Goal: Find specific page/section: Find specific page/section

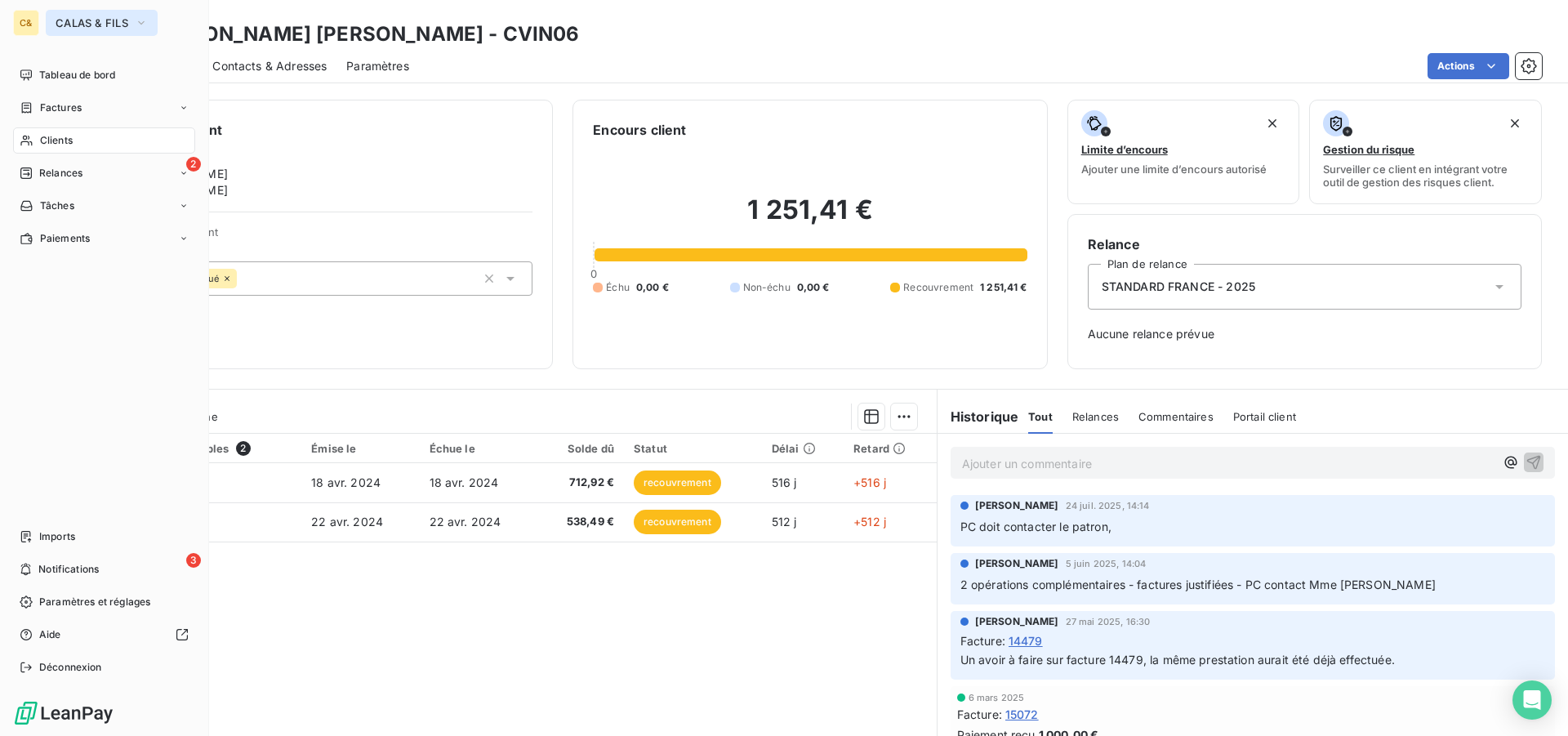
click at [75, 21] on span "CALAS & FILS" at bounding box center [92, 23] width 73 height 13
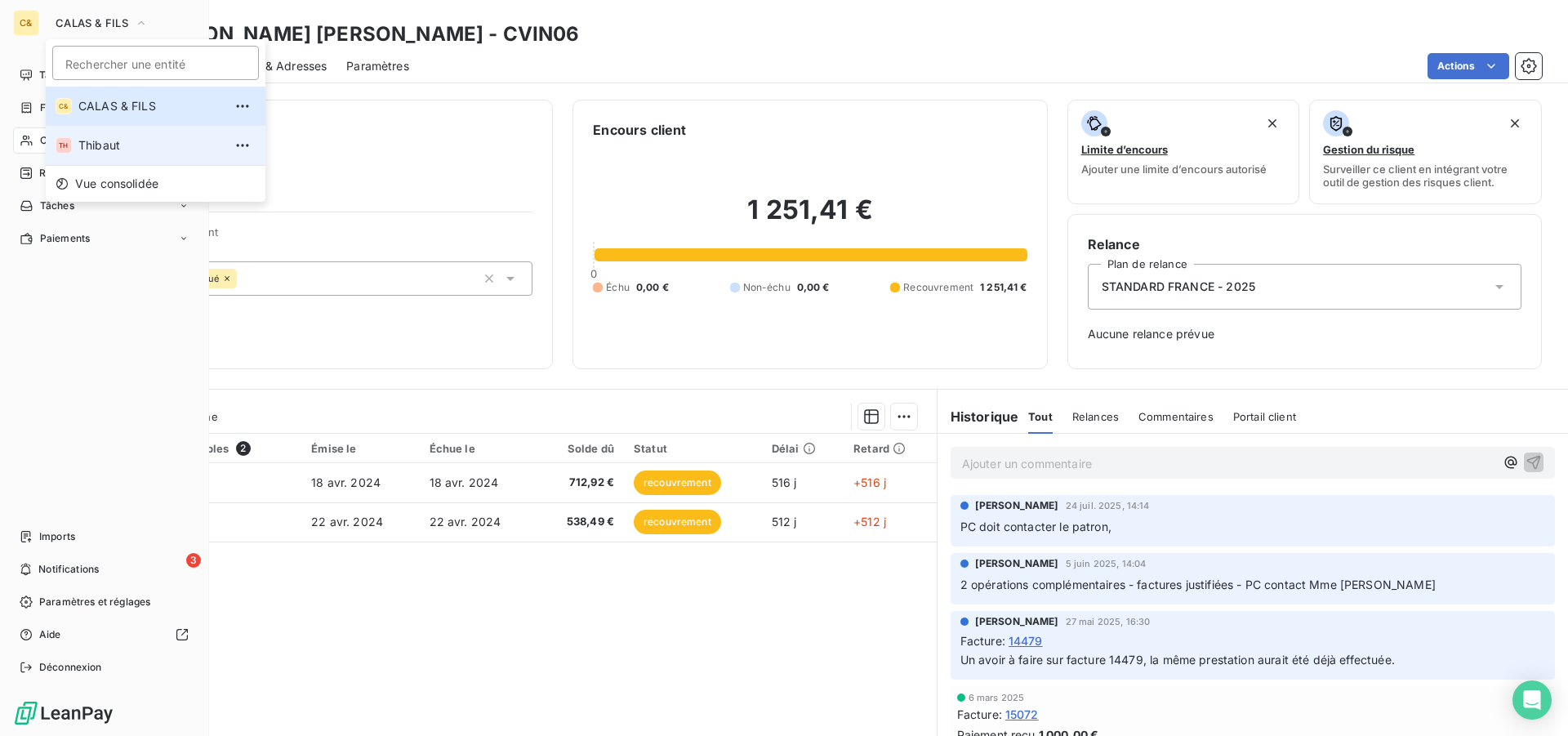
click at [146, 137] on span "Thibaut" at bounding box center [150, 145] width 144 height 17
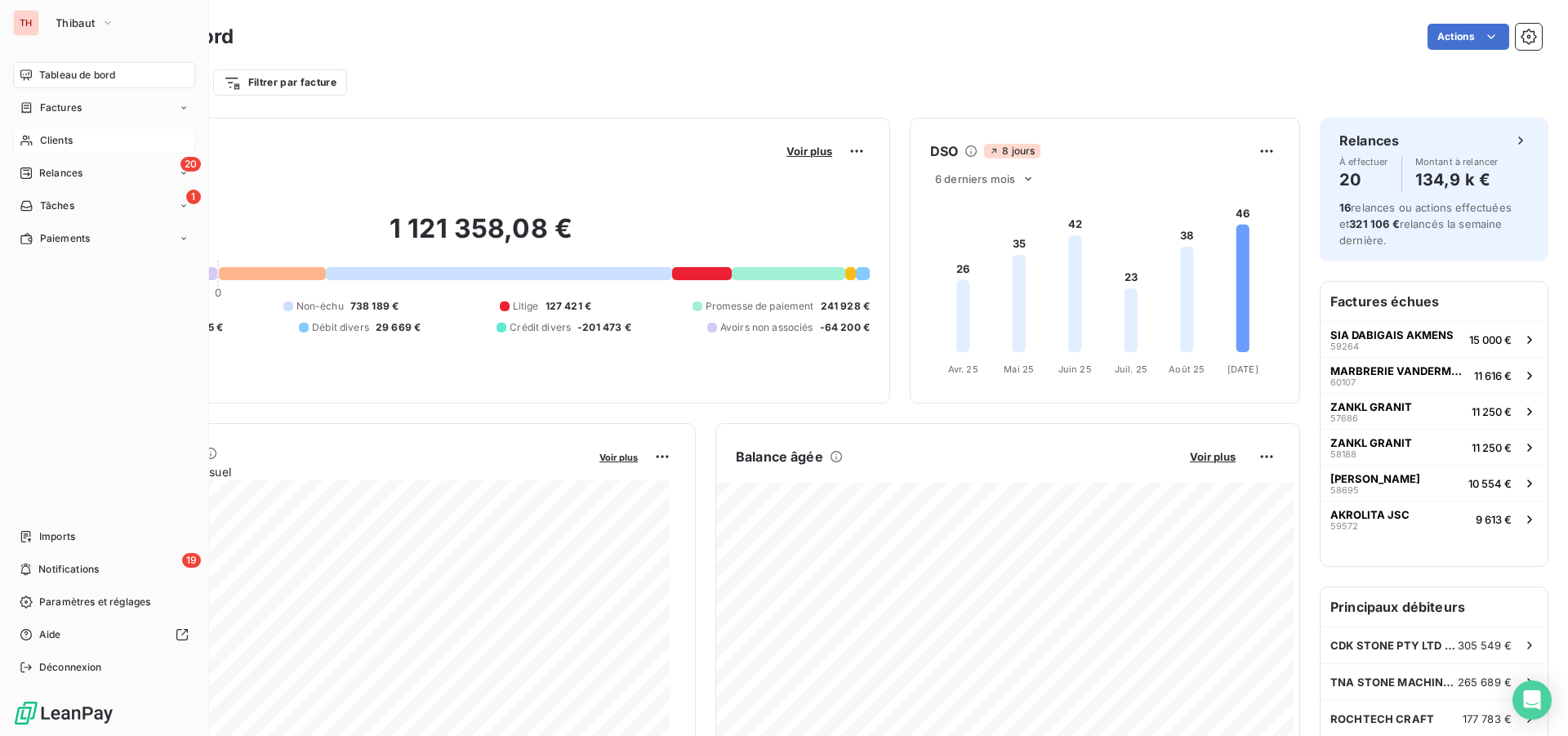
click at [69, 136] on span "Clients" at bounding box center [56, 141] width 33 height 15
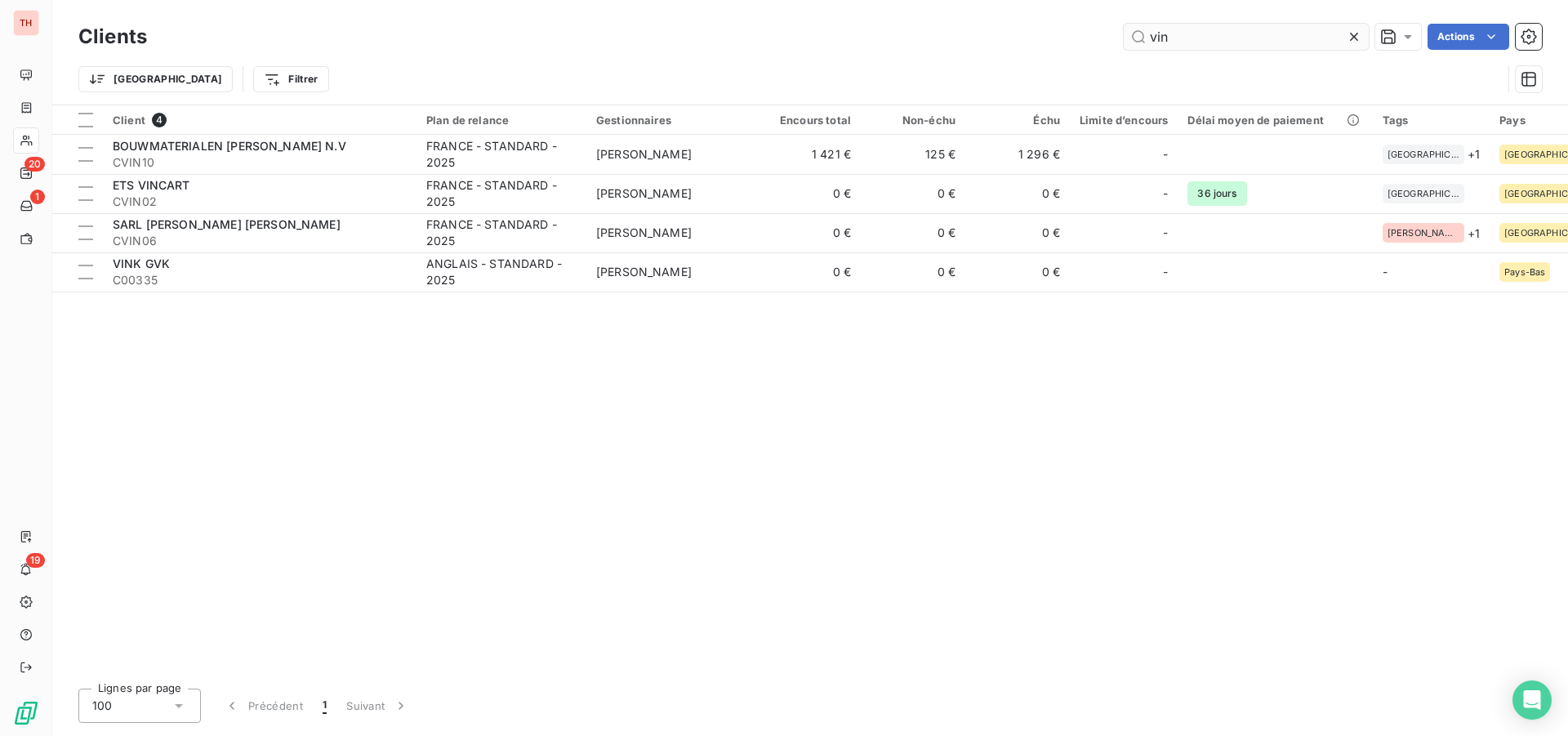
drag, startPoint x: 1179, startPoint y: 43, endPoint x: 1139, endPoint y: 39, distance: 40.2
click at [1139, 39] on input "vin" at bounding box center [1246, 36] width 245 height 26
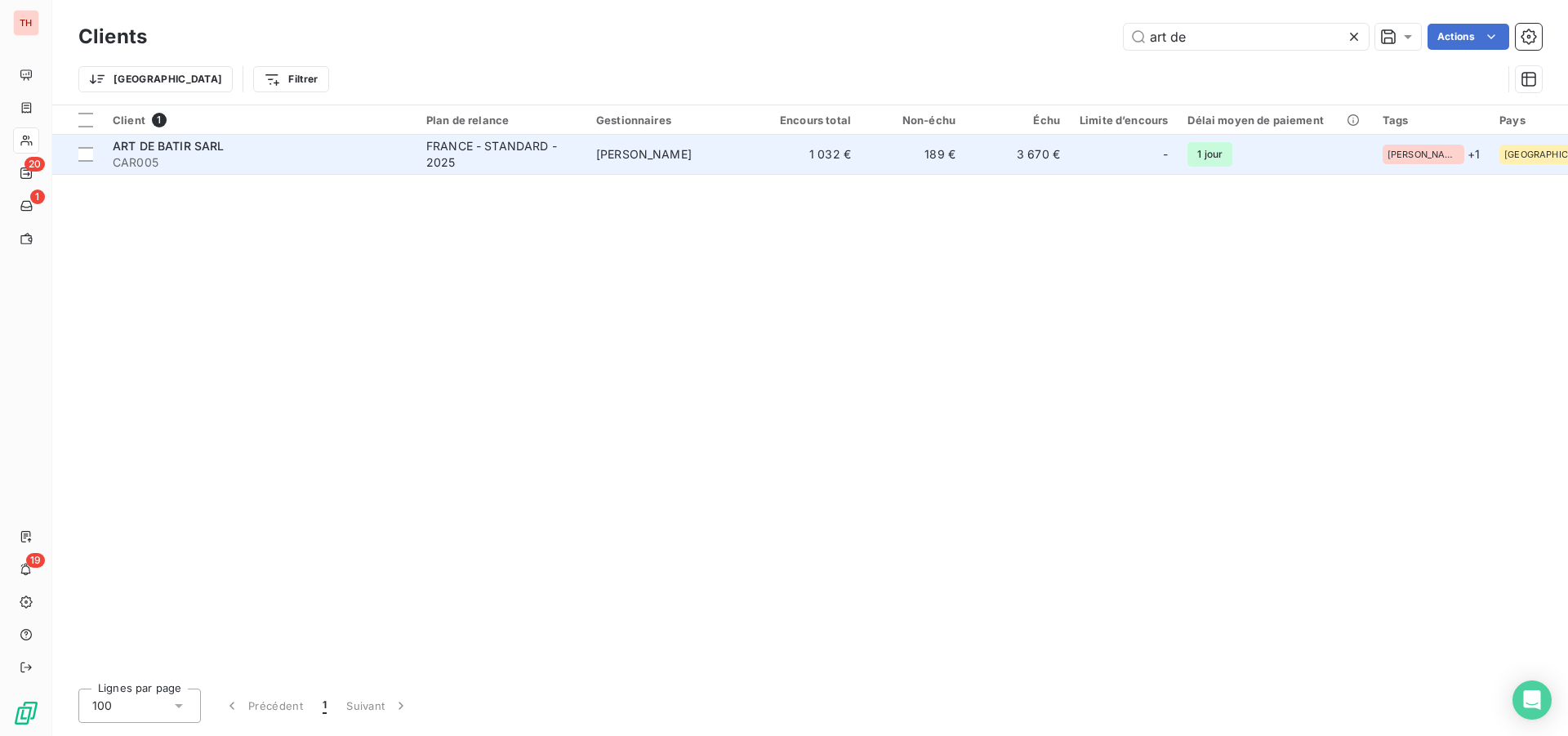
type input "art de"
click at [283, 156] on span "CAR005" at bounding box center [259, 163] width 293 height 17
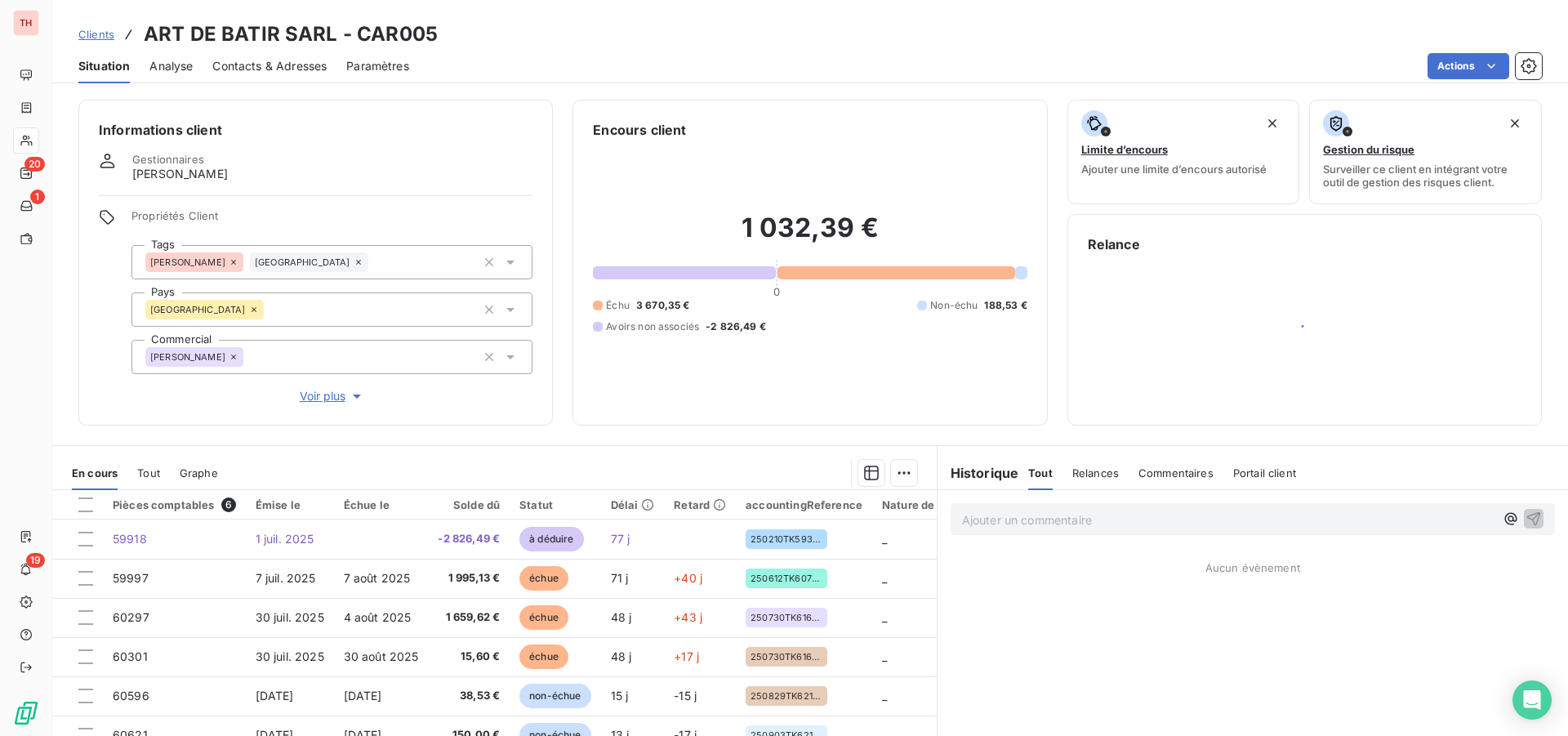
click at [314, 71] on span "Contacts & Adresses" at bounding box center [269, 66] width 115 height 17
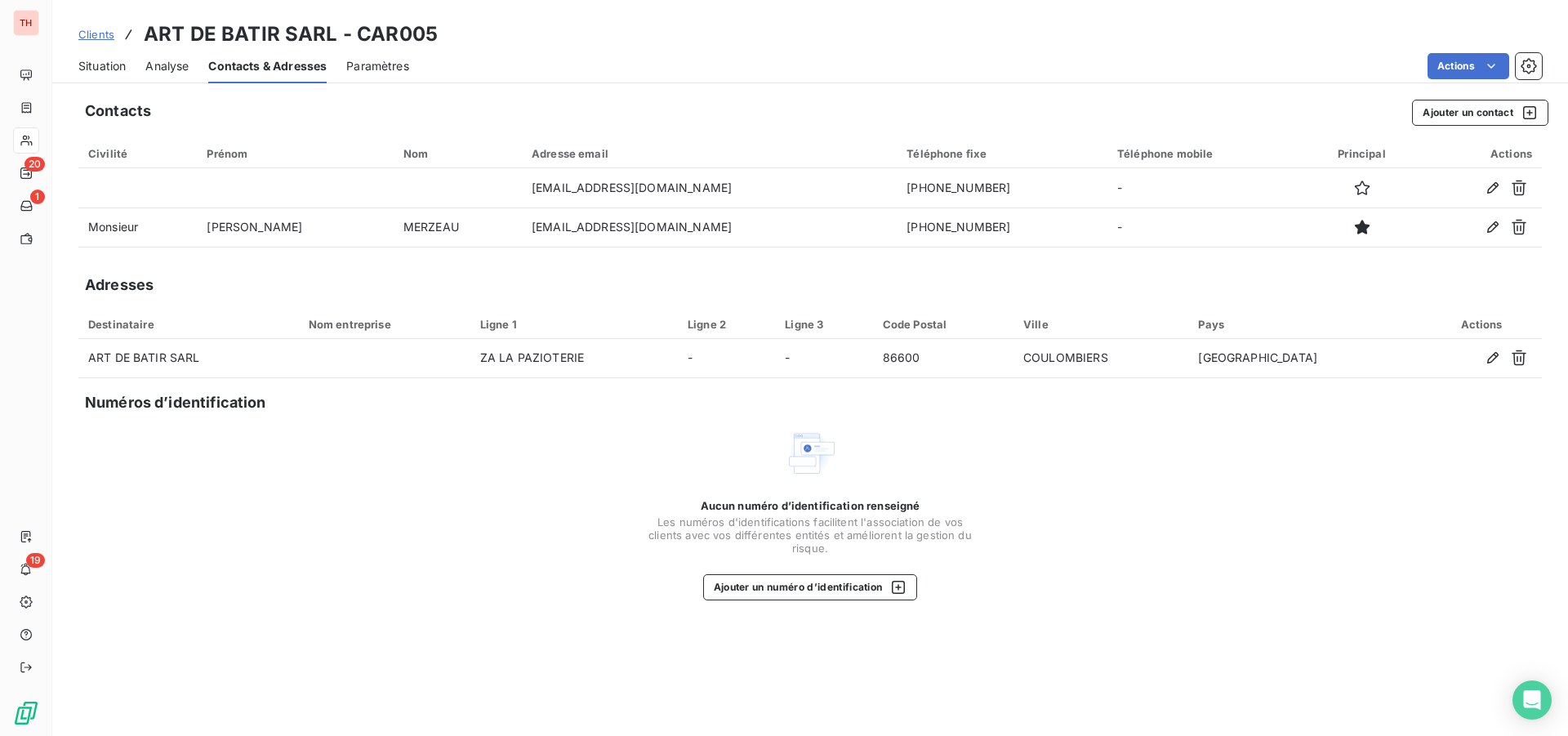
click at [69, 65] on div "Situation Analyse Contacts & Adresses Paramètres Actions" at bounding box center [810, 66] width 1515 height 34
click at [80, 67] on span "Situation" at bounding box center [102, 66] width 48 height 17
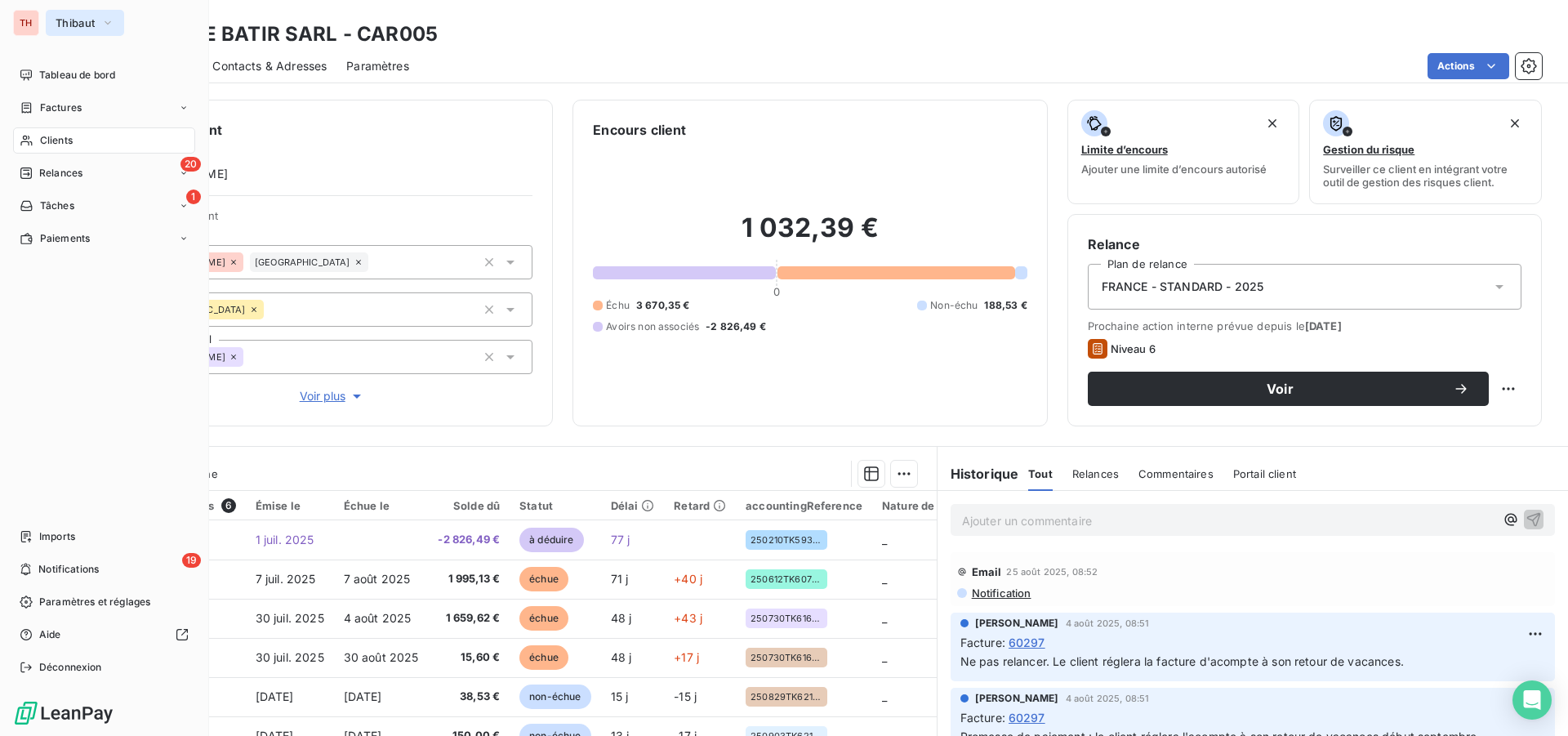
click at [75, 25] on span "Thibaut" at bounding box center [75, 23] width 39 height 13
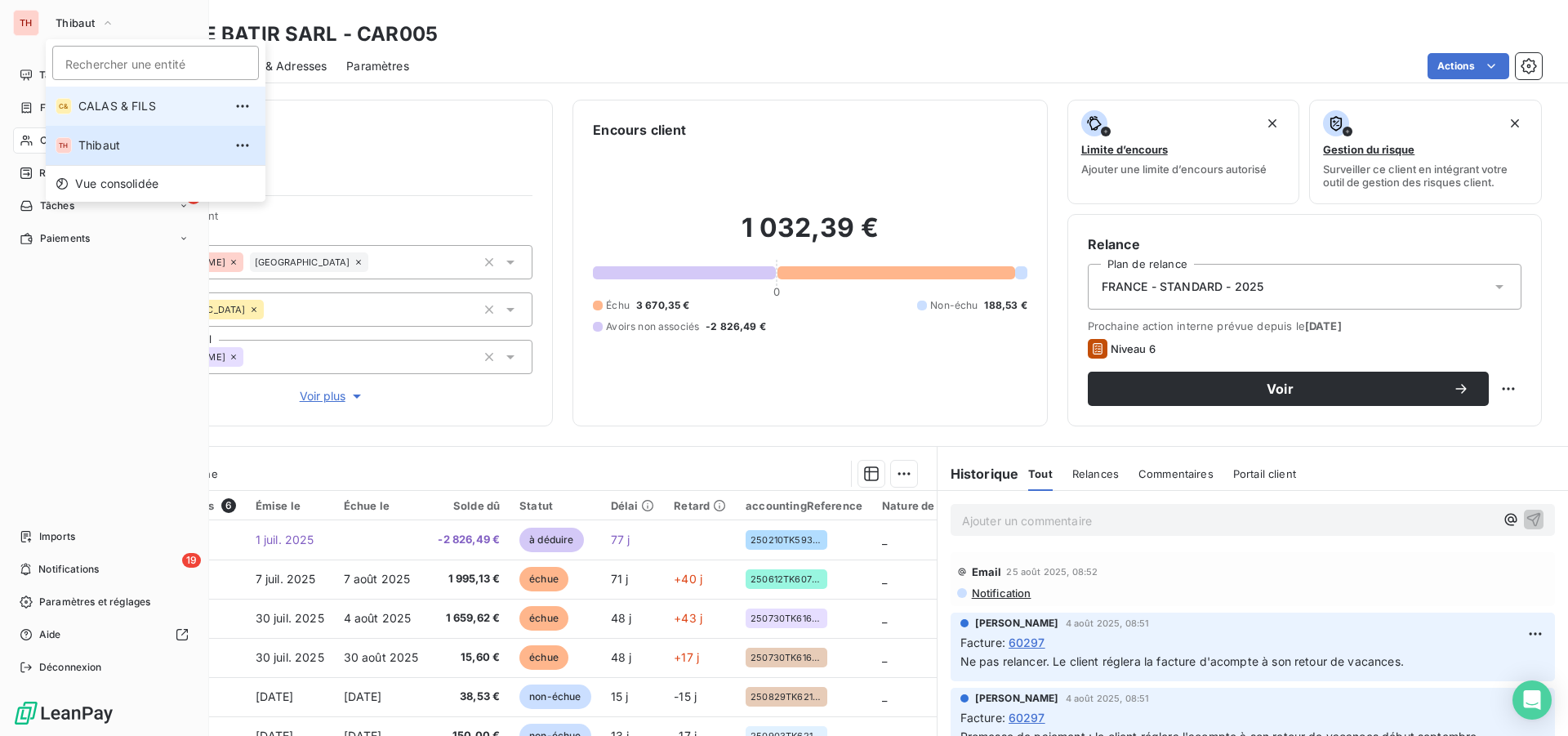
click at [77, 100] on li "C& CALAS & [PERSON_NAME]" at bounding box center [156, 106] width 220 height 39
